Goal: Obtain resource: Download file/media

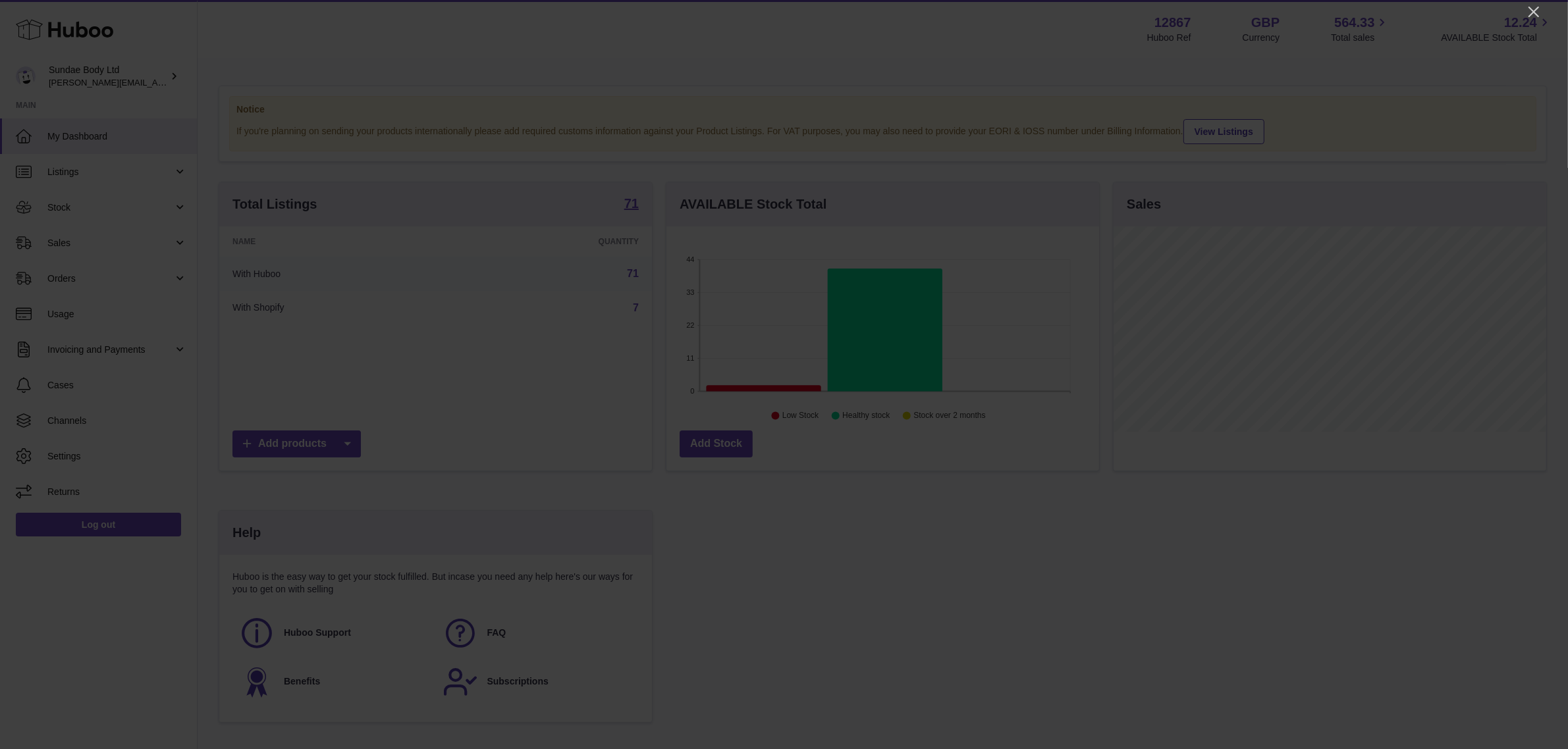
scroll to position [205, 437]
click at [1546, 12] on icon "Close" at bounding box center [1545, 11] width 10 height 10
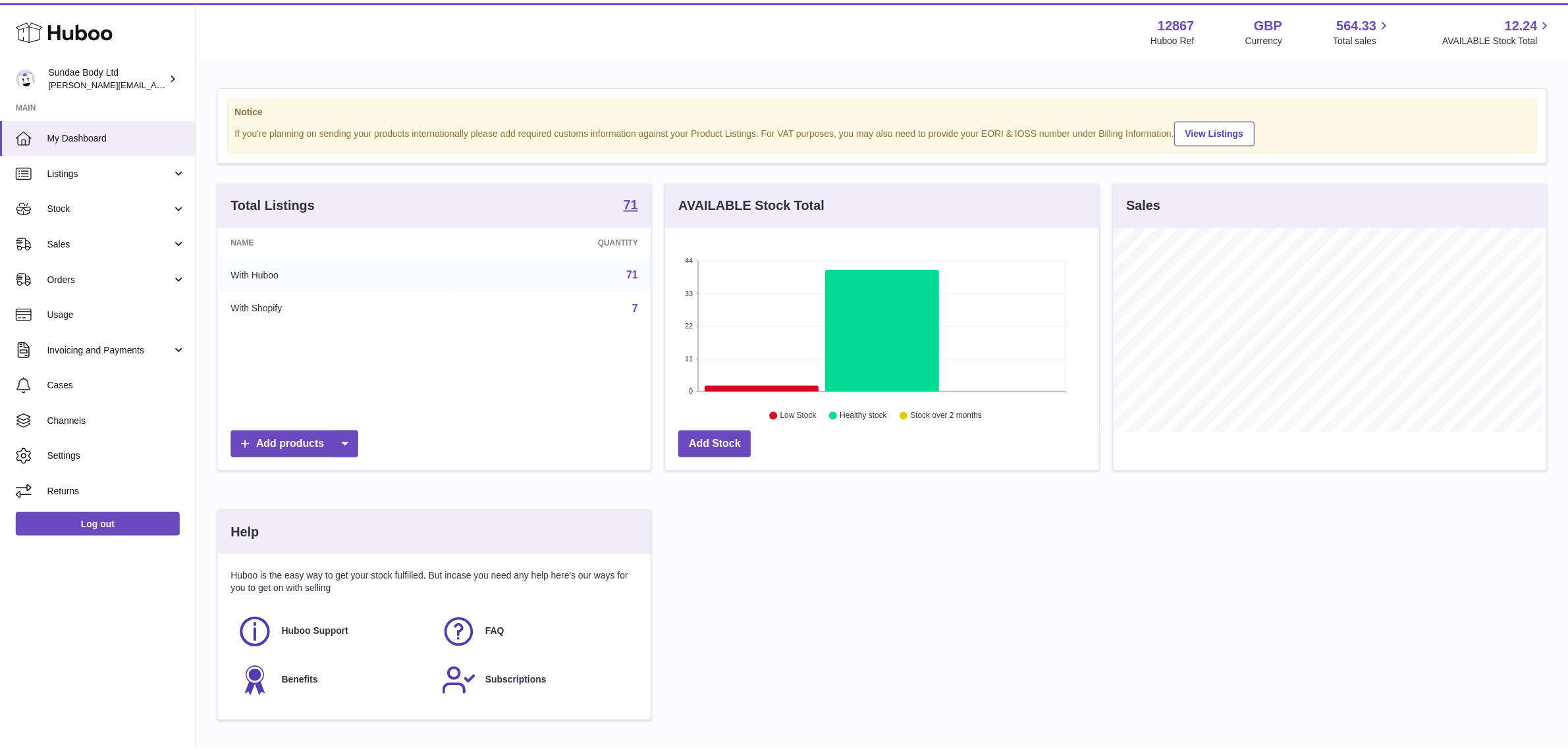
scroll to position [658214, 657981]
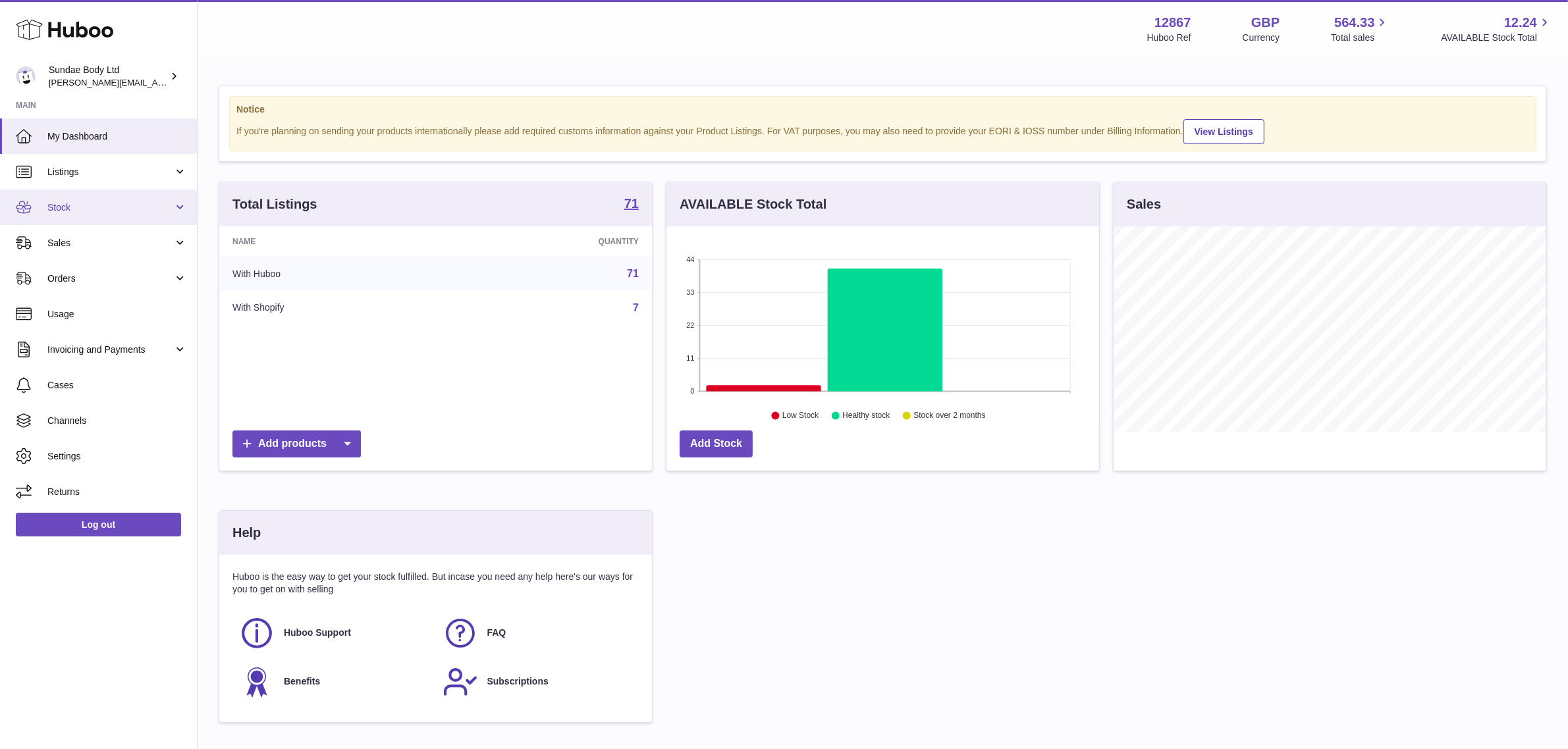
click at [76, 209] on span "Stock" at bounding box center [110, 208] width 126 height 13
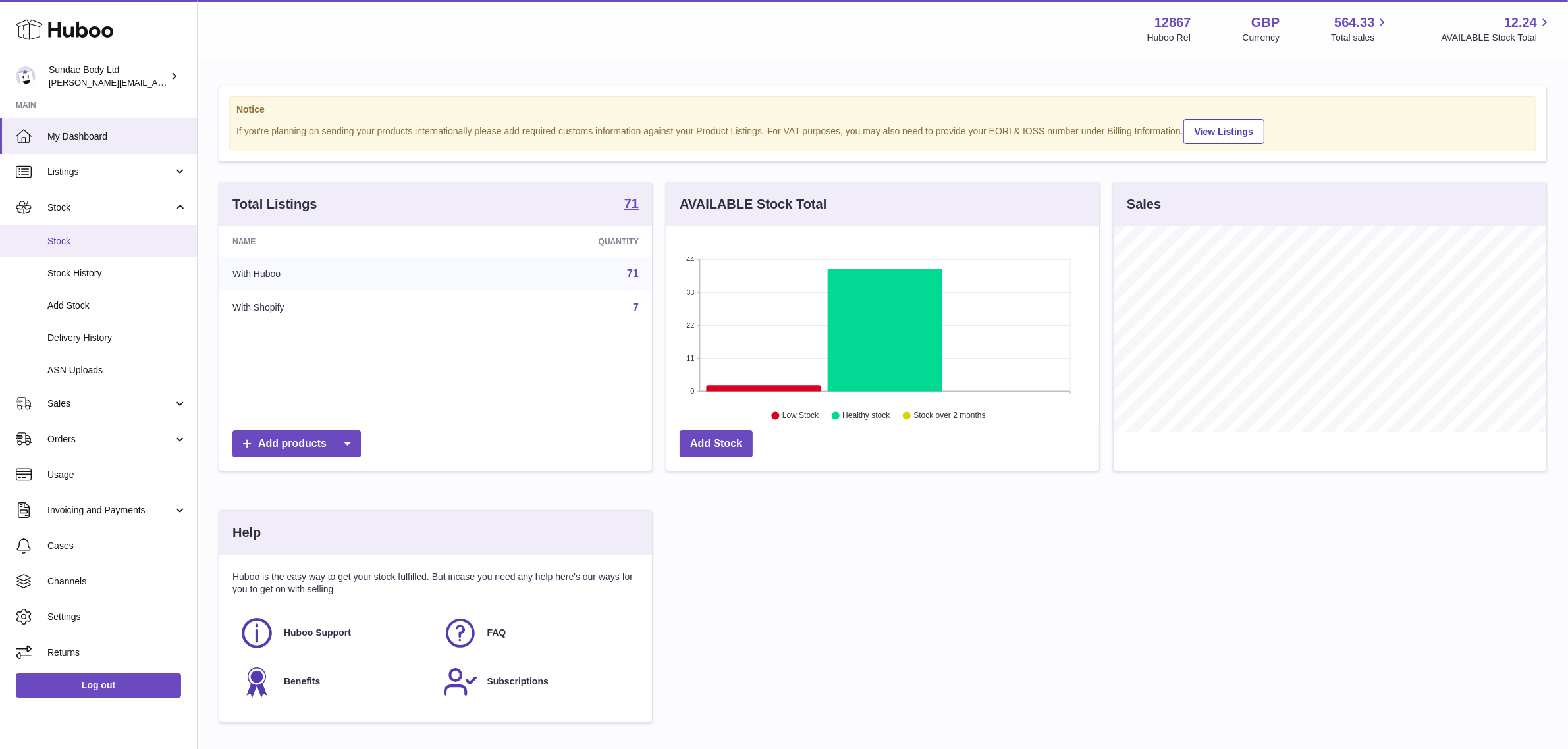
click at [75, 239] on span "Stock" at bounding box center [117, 241] width 140 height 13
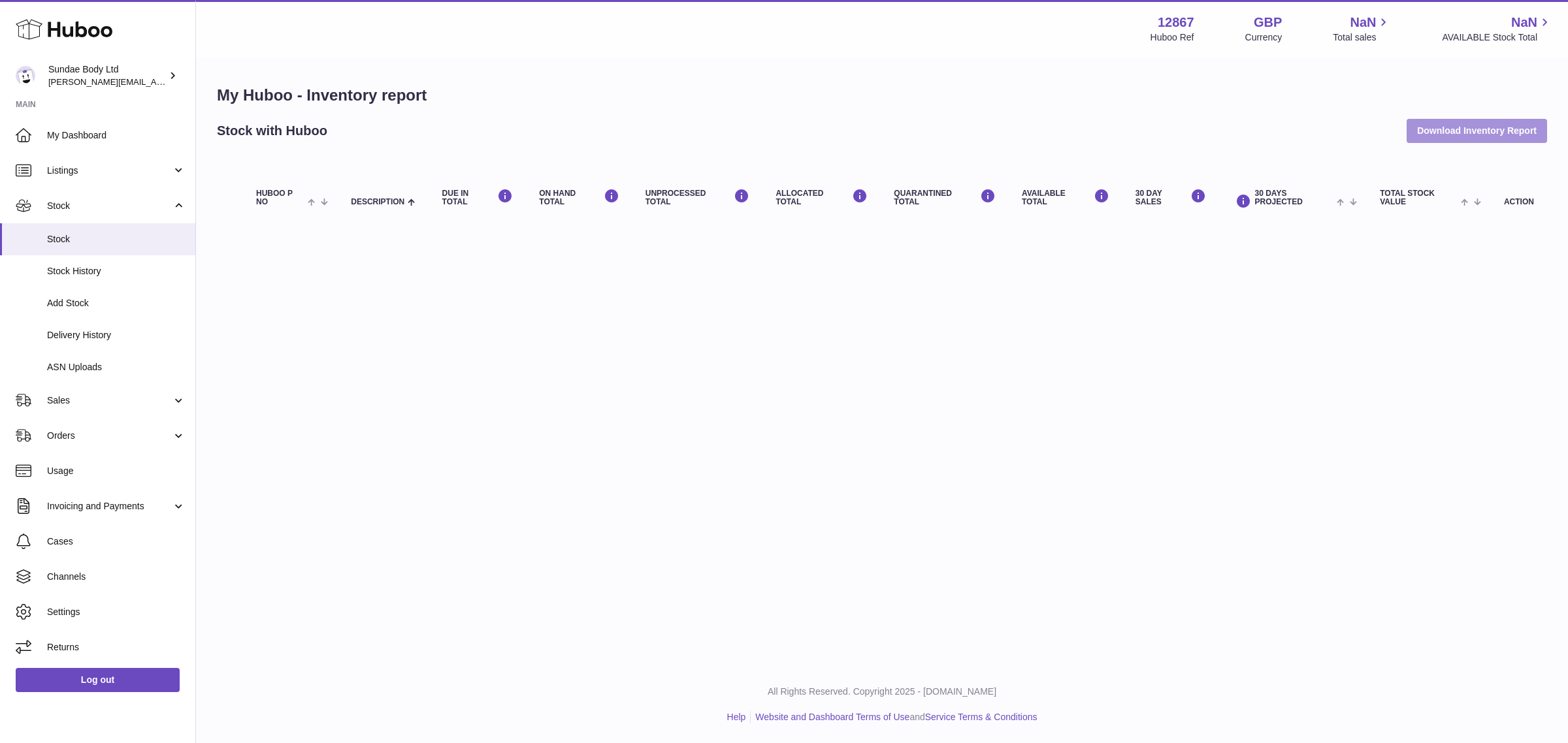
click at [1472, 134] on button "Download Inventory Report" at bounding box center [1477, 131] width 141 height 24
